Goal: Information Seeking & Learning: Find specific fact

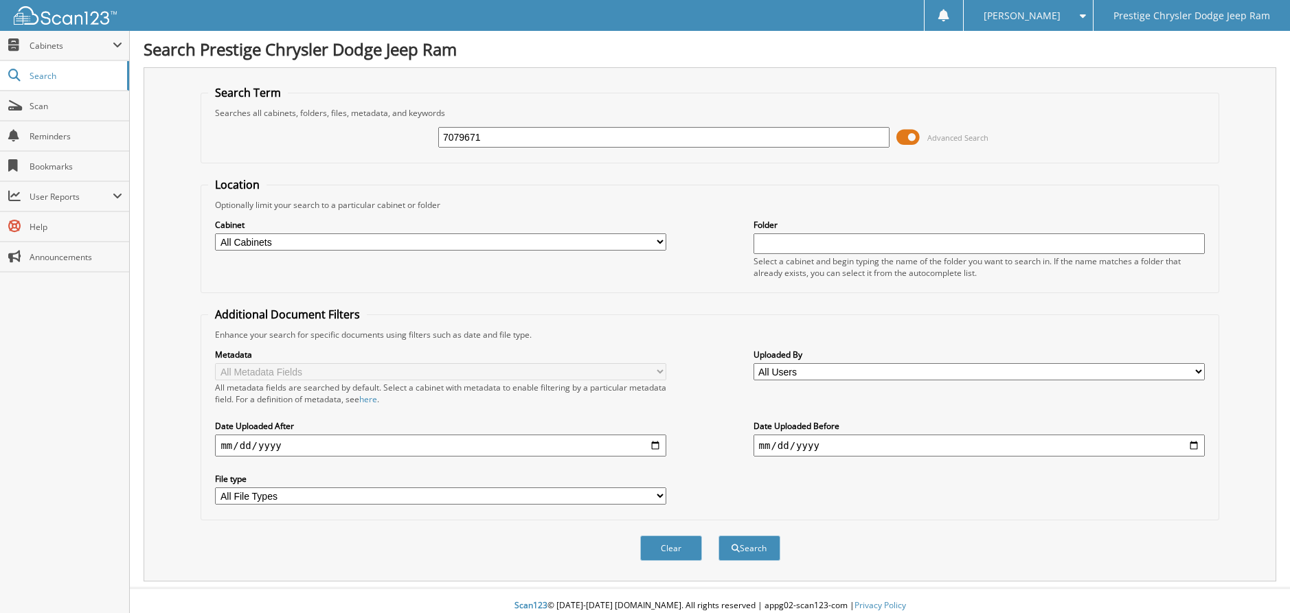
type input "7079671"
click at [904, 139] on span at bounding box center [907, 137] width 23 height 21
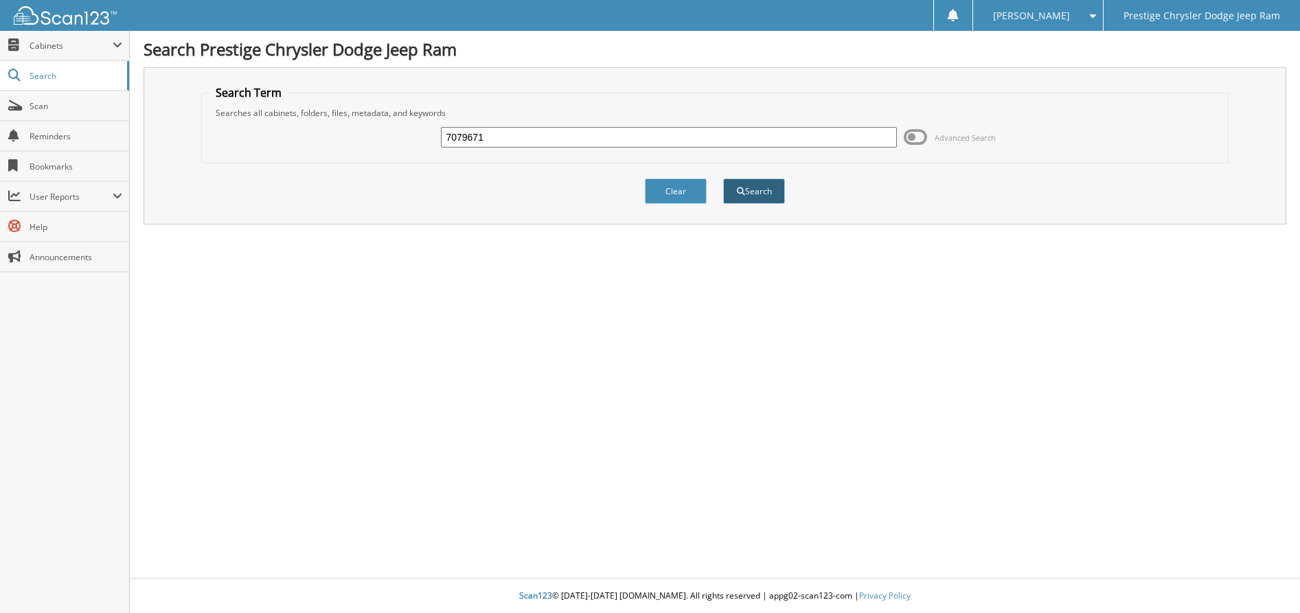
click at [773, 188] on button "Search" at bounding box center [754, 191] width 62 height 25
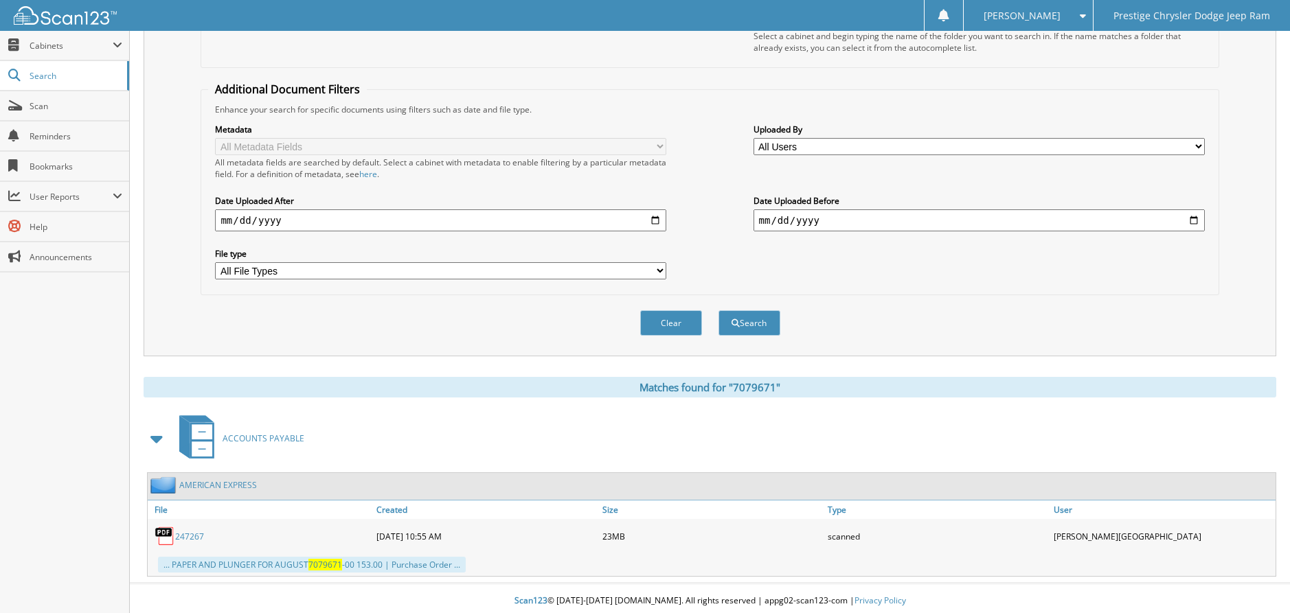
scroll to position [231, 0]
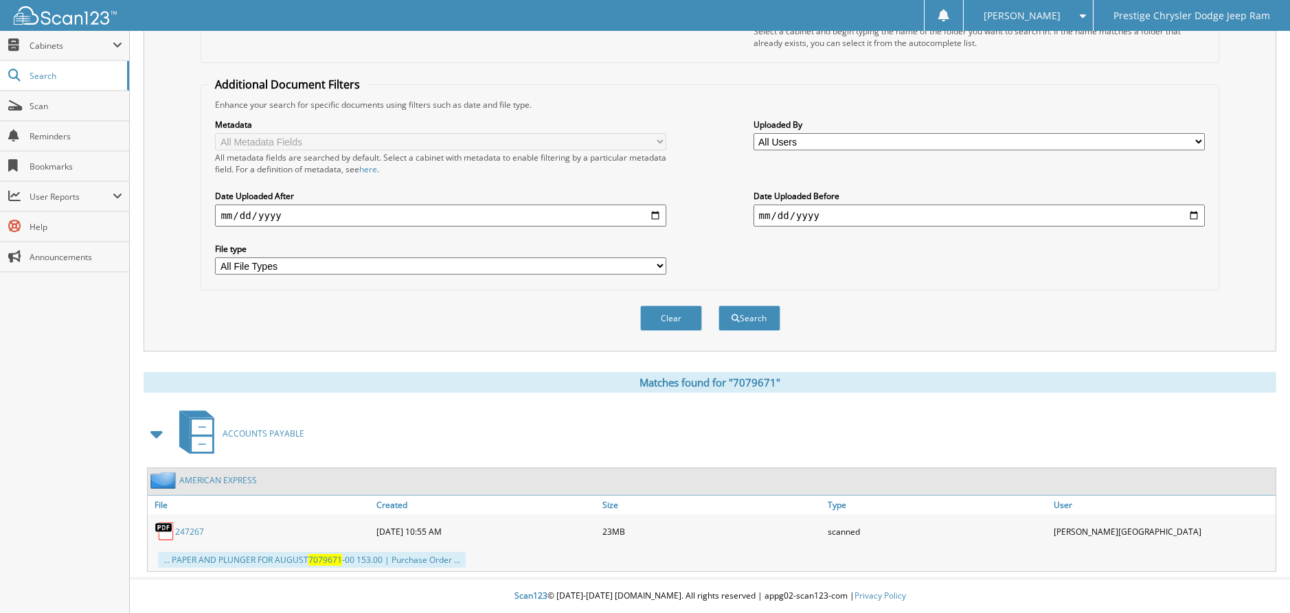
click at [245, 481] on link "AMERICAN EXPRESS" at bounding box center [218, 481] width 78 height 12
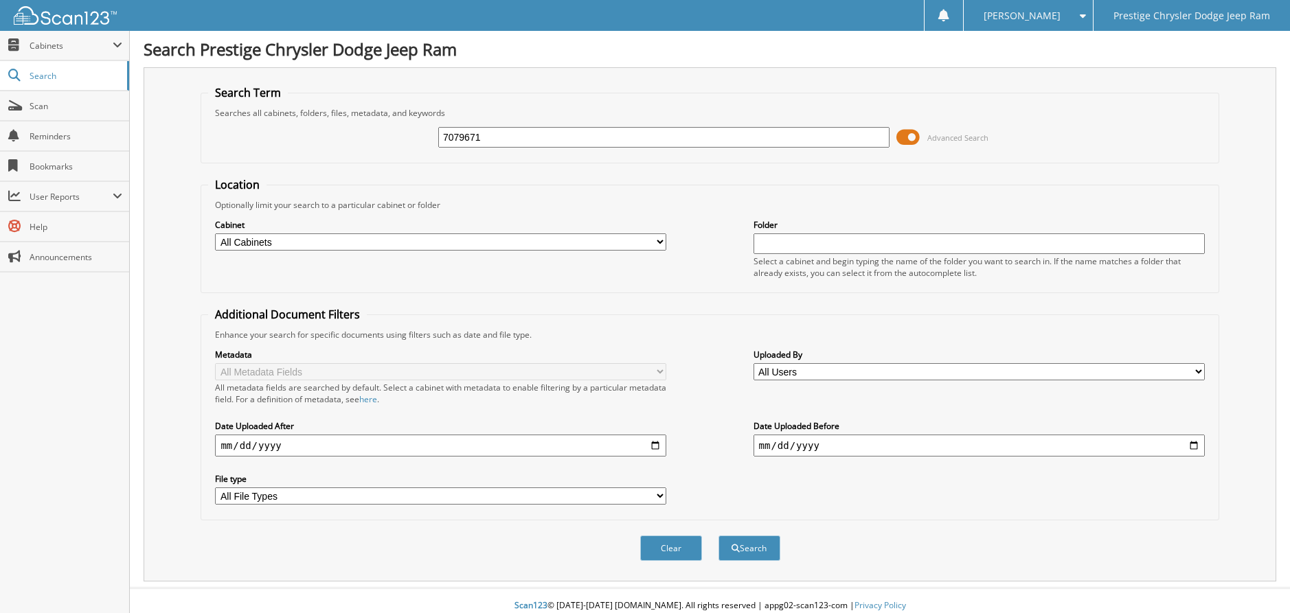
type input "7079671"
click at [904, 140] on span at bounding box center [907, 137] width 23 height 21
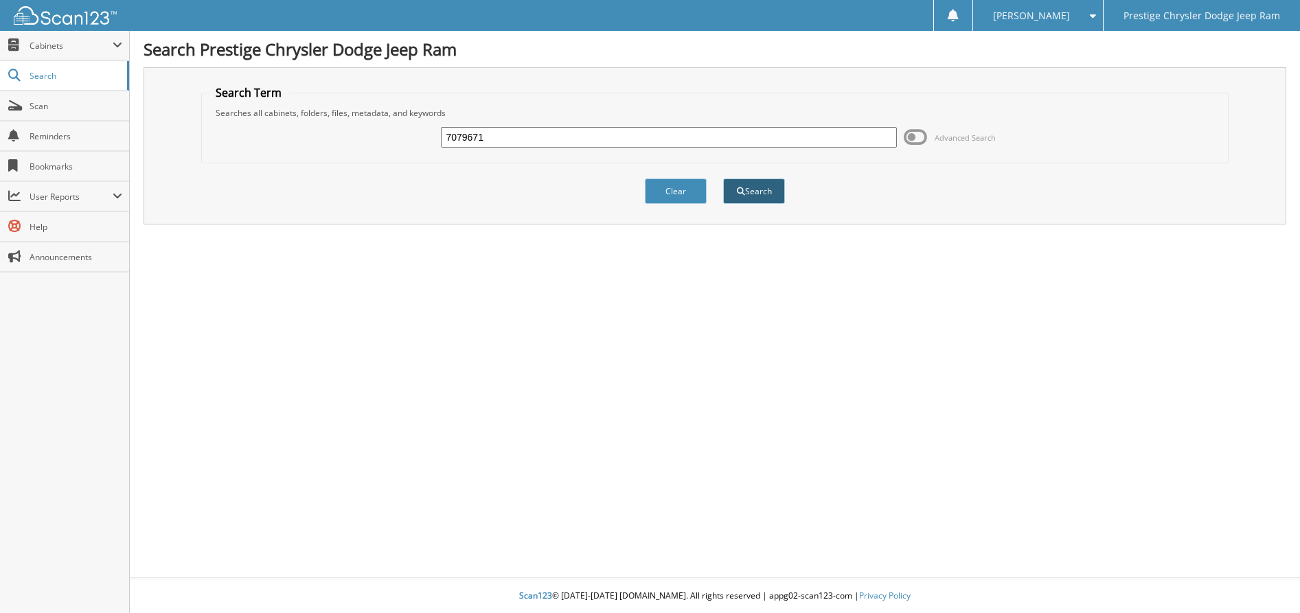
click at [763, 190] on button "Search" at bounding box center [754, 191] width 62 height 25
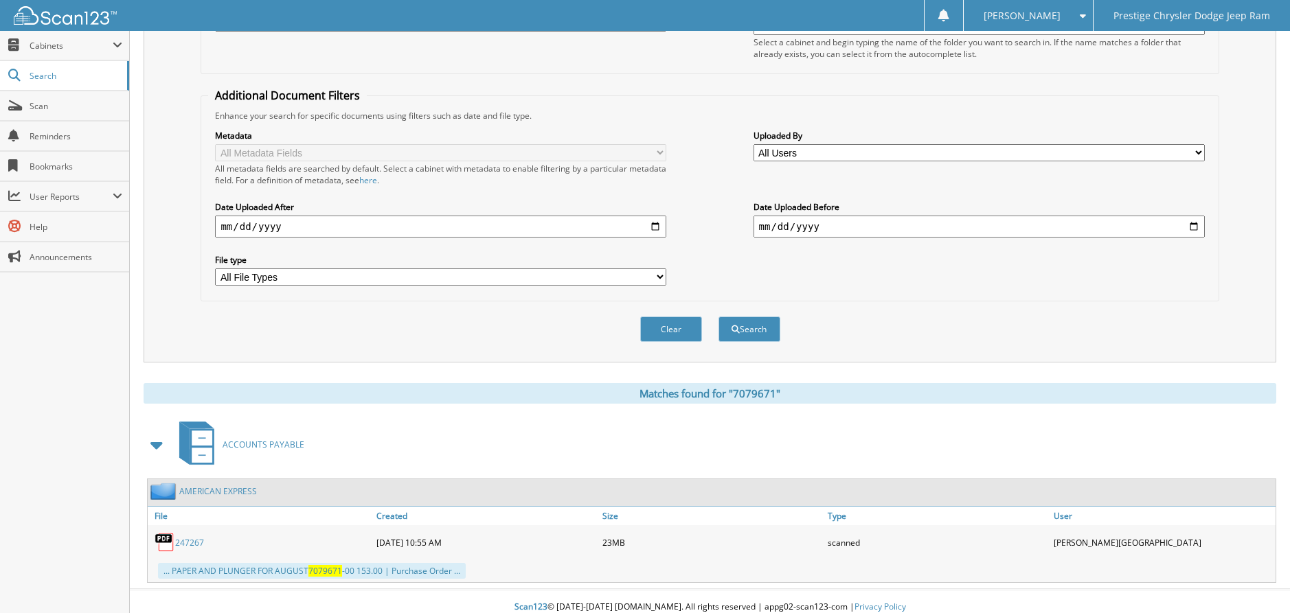
scroll to position [231, 0]
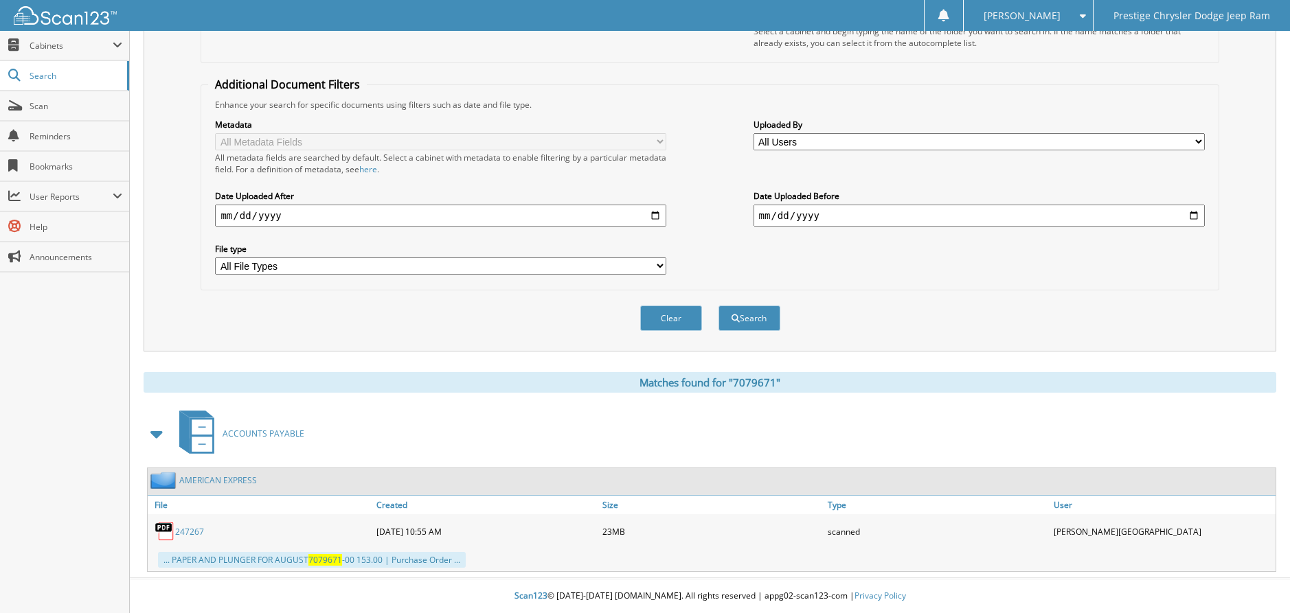
click at [181, 536] on link "247267" at bounding box center [189, 532] width 29 height 12
